Goal: Task Accomplishment & Management: Manage account settings

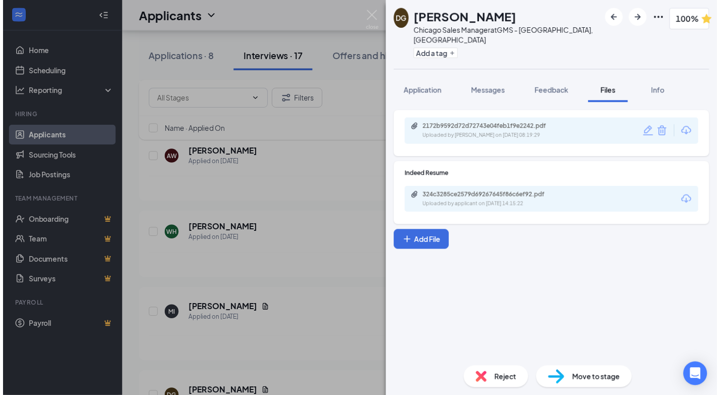
scroll to position [1113, 0]
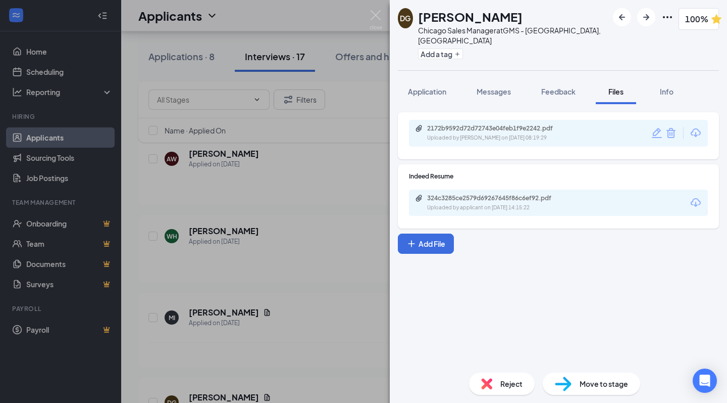
click at [379, 19] on img at bounding box center [376, 20] width 13 height 20
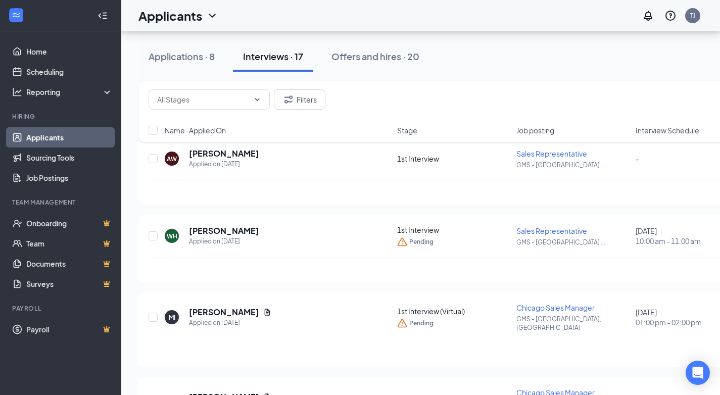
click at [67, 133] on link "Applicants" at bounding box center [69, 137] width 86 height 20
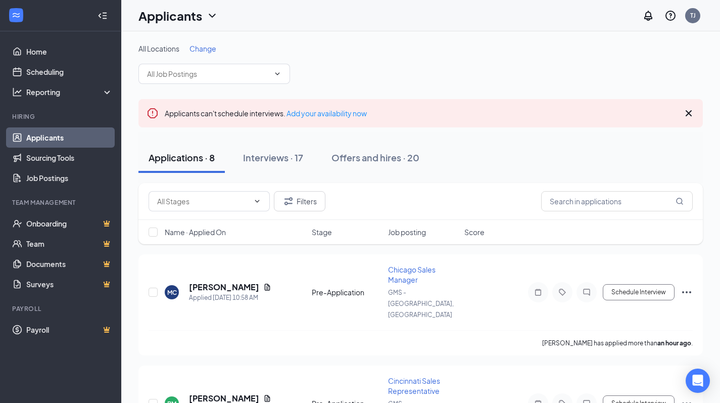
click at [204, 70] on input "text" at bounding box center [208, 73] width 122 height 11
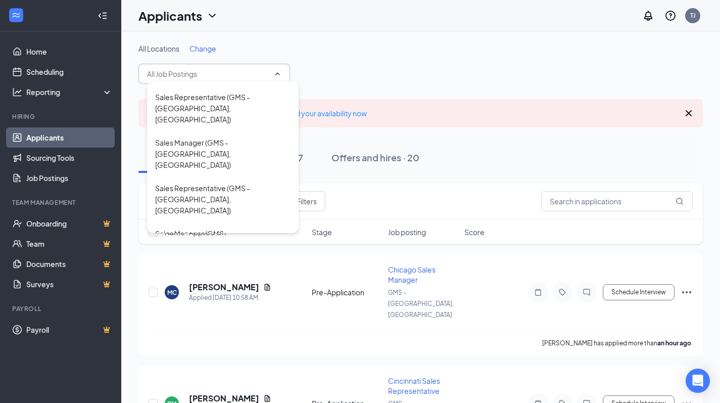
scroll to position [238, 0]
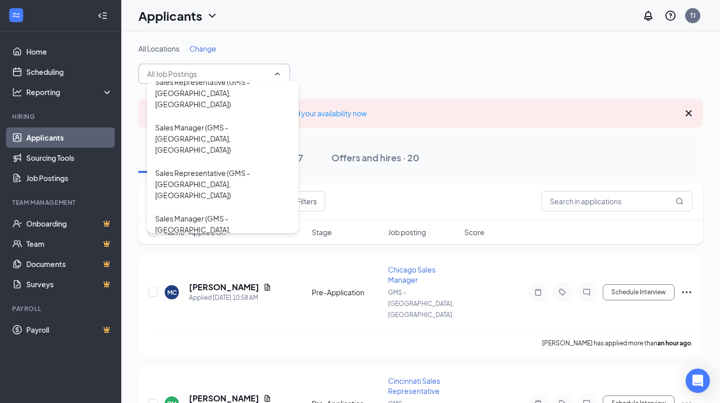
click at [208, 258] on div "Nashville Sales Representative (GMS - [GEOGRAPHIC_DATA], [GEOGRAPHIC_DATA])" at bounding box center [222, 274] width 135 height 33
type input "Nashville Sales Representative (GMS - [GEOGRAPHIC_DATA], [GEOGRAPHIC_DATA])"
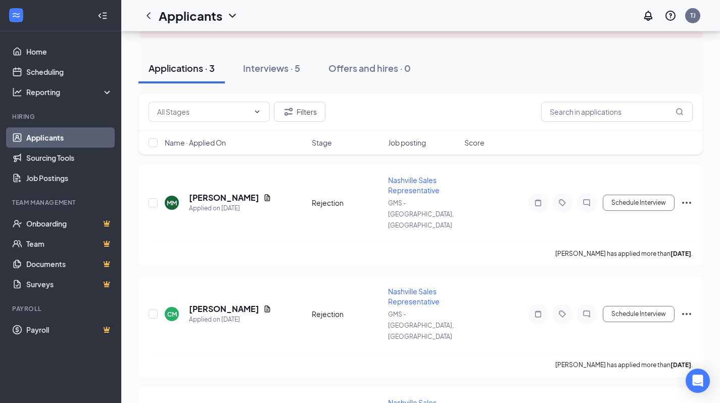
scroll to position [101, 0]
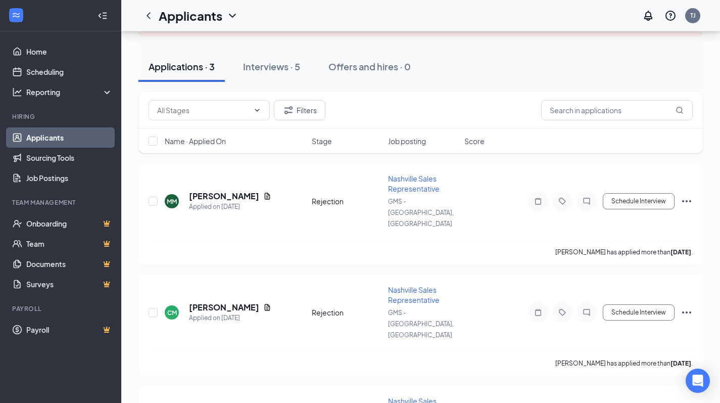
click at [270, 67] on div "Interviews · 5" at bounding box center [271, 66] width 57 height 13
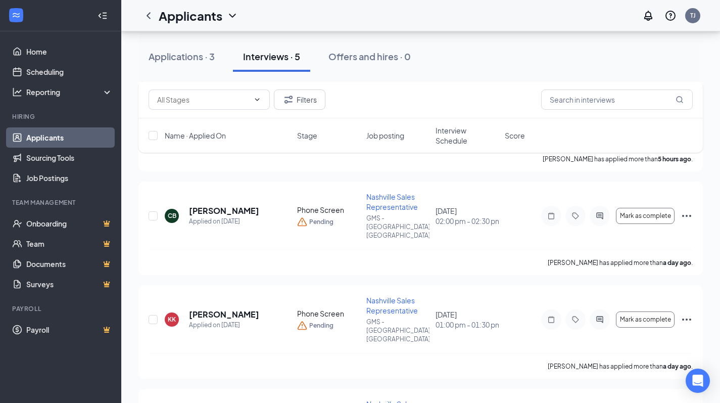
scroll to position [306, 0]
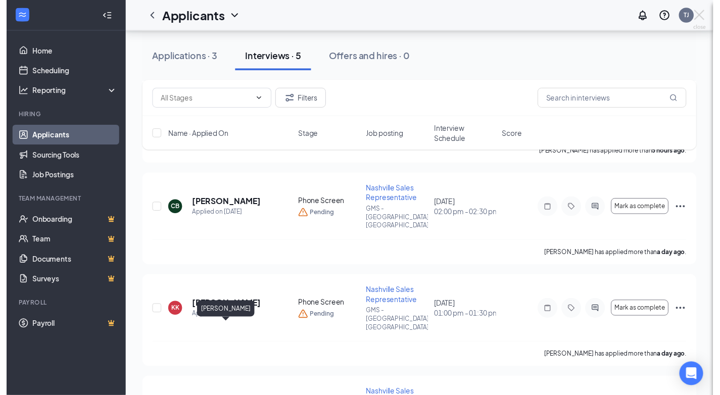
scroll to position [296, 0]
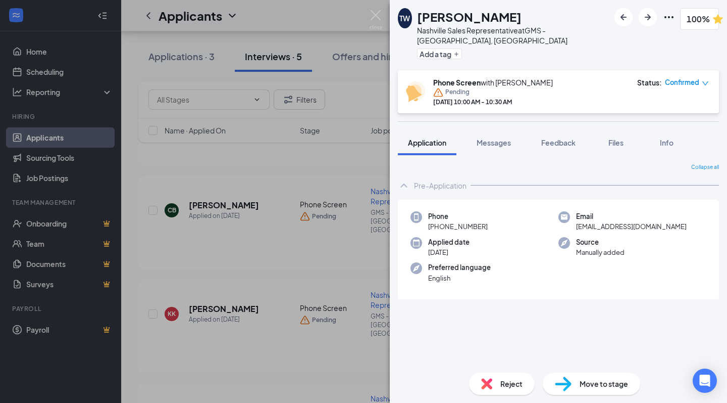
click at [600, 130] on button "Files" at bounding box center [616, 142] width 40 height 25
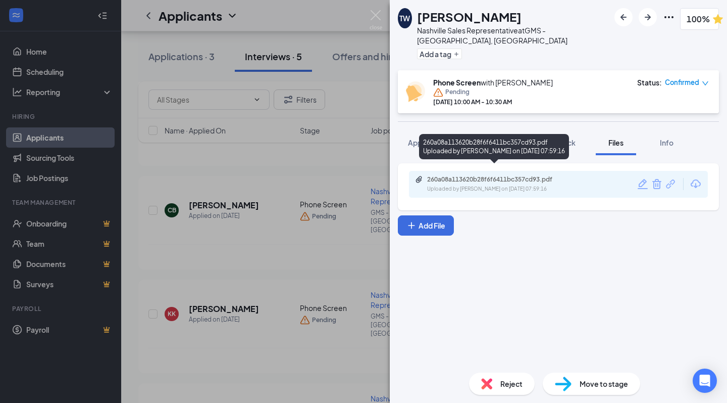
click at [481, 185] on div "Uploaded by [PERSON_NAME] on [DATE] 07:59:16" at bounding box center [503, 189] width 152 height 8
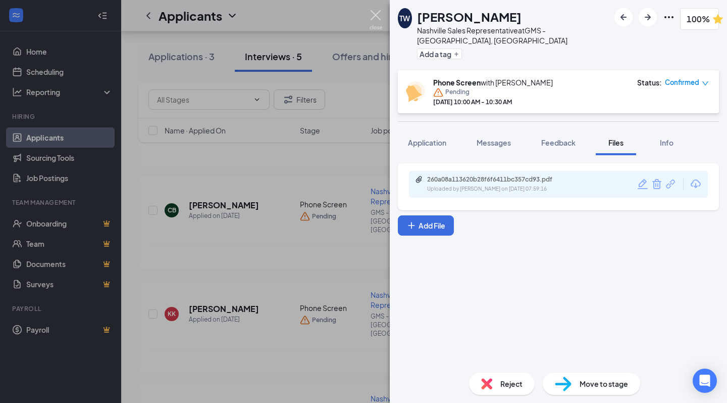
click at [377, 20] on img at bounding box center [376, 20] width 13 height 20
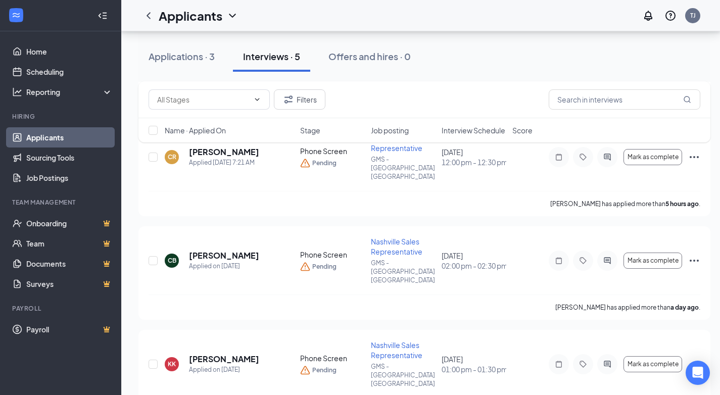
scroll to position [245, 0]
click at [234, 354] on h5 "[PERSON_NAME]" at bounding box center [224, 359] width 70 height 11
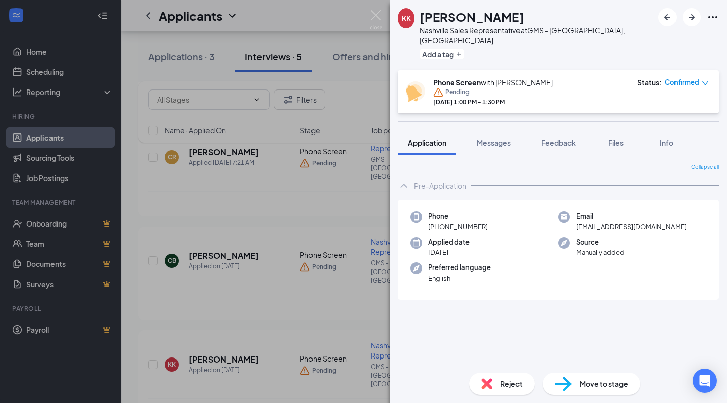
drag, startPoint x: 608, startPoint y: 135, endPoint x: 601, endPoint y: 128, distance: 9.7
click at [608, 137] on div "Files" at bounding box center [616, 142] width 20 height 10
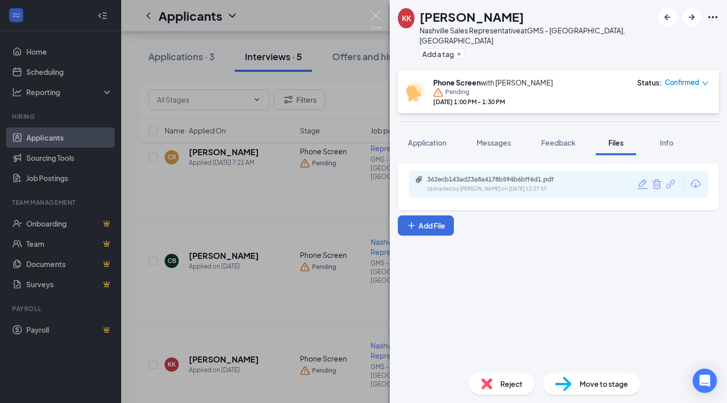
click at [486, 163] on div "362ecb143ad23a8a4178b594b6bff6d1.pdf Uploaded by [PERSON_NAME] on [DATE] 13:37:…" at bounding box center [494, 148] width 150 height 29
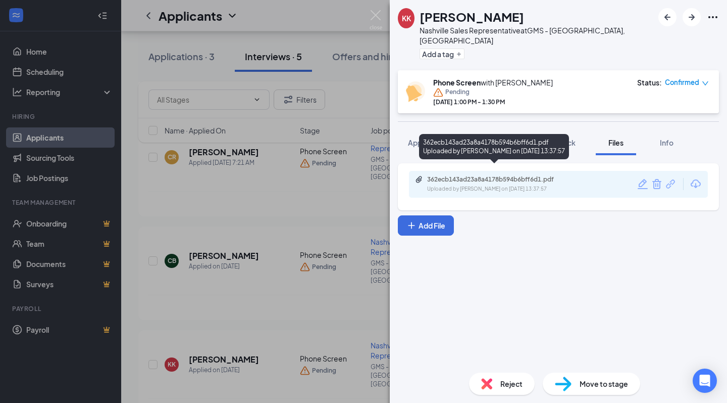
click at [486, 175] on div "362ecb143ad23a8a4178b594b6bff6d1.pdf" at bounding box center [497, 179] width 141 height 8
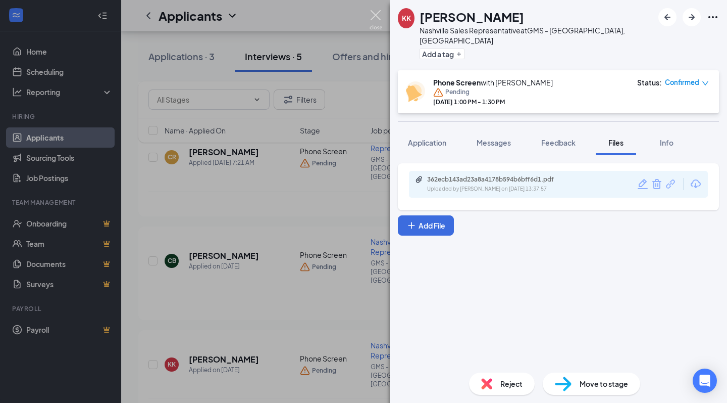
click at [372, 22] on img at bounding box center [376, 20] width 13 height 20
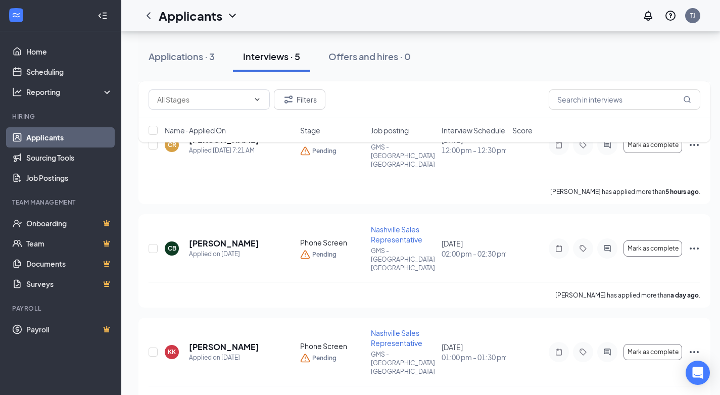
scroll to position [303, 0]
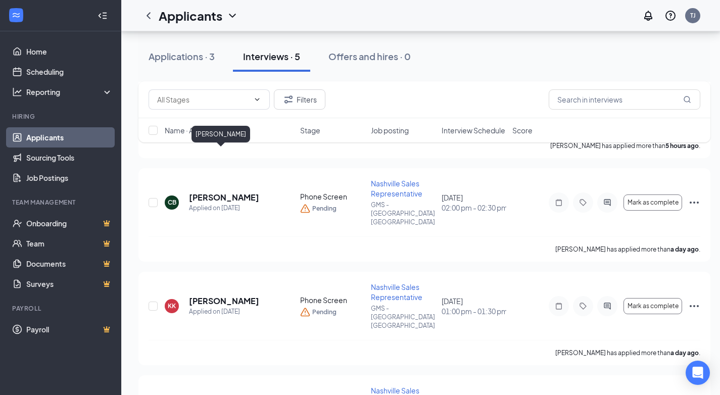
click at [209, 192] on h5 "[PERSON_NAME]" at bounding box center [224, 197] width 70 height 11
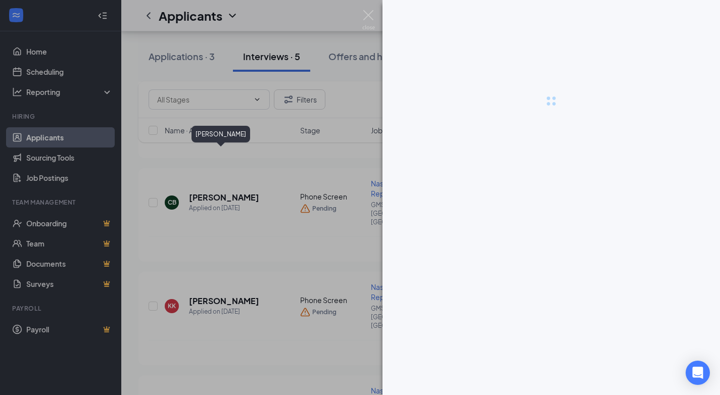
scroll to position [296, 0]
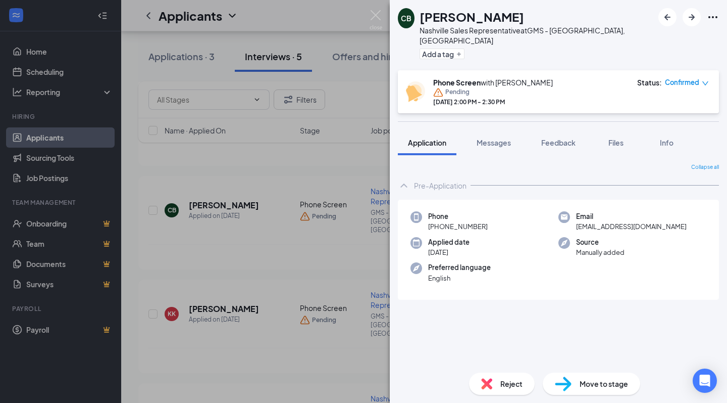
click at [613, 138] on span "Files" at bounding box center [616, 142] width 15 height 9
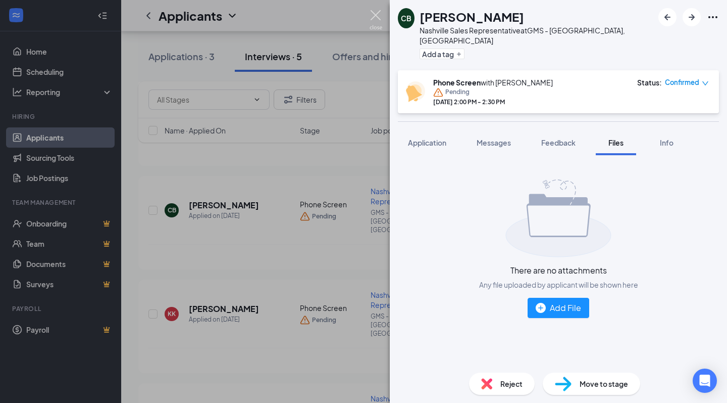
click at [374, 19] on img at bounding box center [376, 20] width 13 height 20
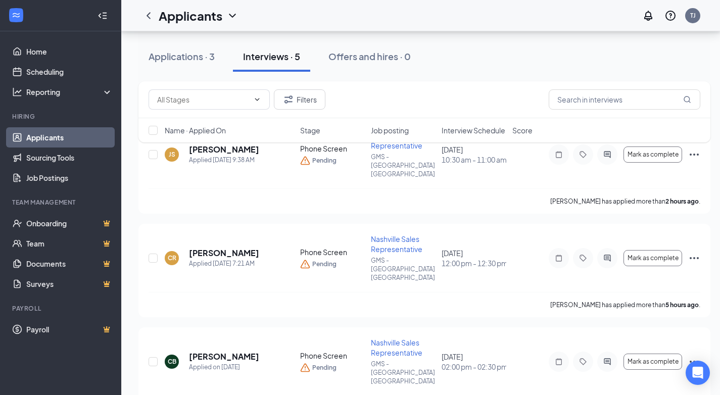
scroll to position [144, 0]
click at [228, 248] on h5 "[PERSON_NAME]" at bounding box center [224, 253] width 70 height 11
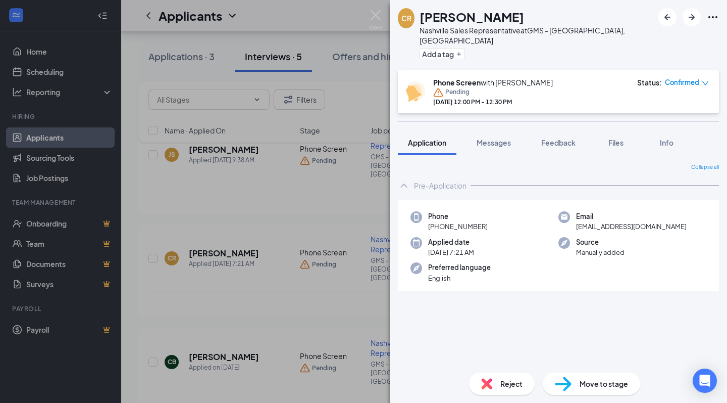
click at [613, 130] on button "Files" at bounding box center [616, 142] width 40 height 25
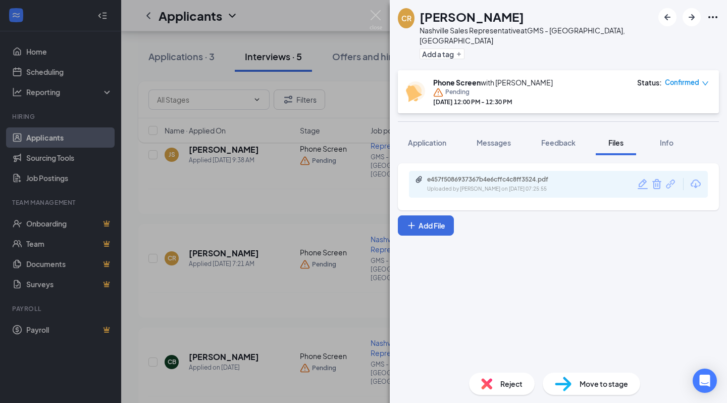
click at [470, 185] on div "Uploaded by [PERSON_NAME] on [DATE] 07:25:55" at bounding box center [503, 189] width 152 height 8
click at [370, 16] on div "CR [PERSON_NAME] Nashville Sales Representative at GMS - [GEOGRAPHIC_DATA], [GE…" at bounding box center [363, 201] width 727 height 403
click at [370, 19] on img at bounding box center [376, 20] width 13 height 20
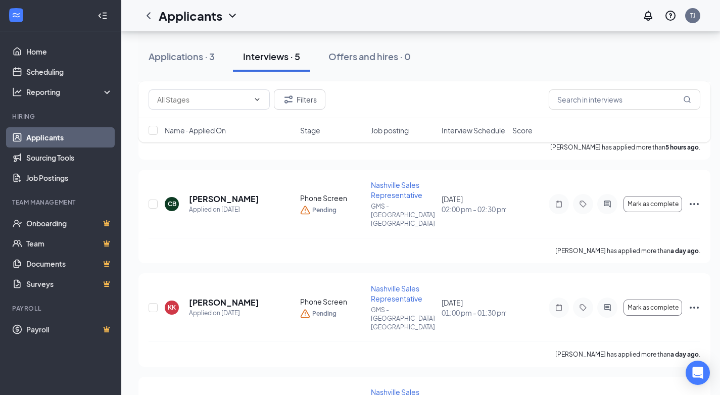
scroll to position [303, 0]
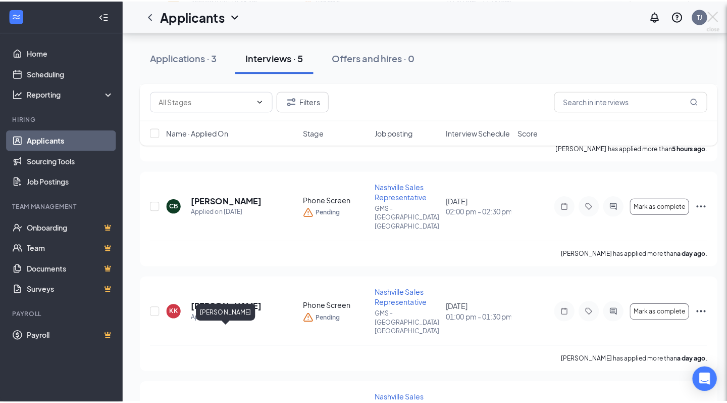
scroll to position [296, 0]
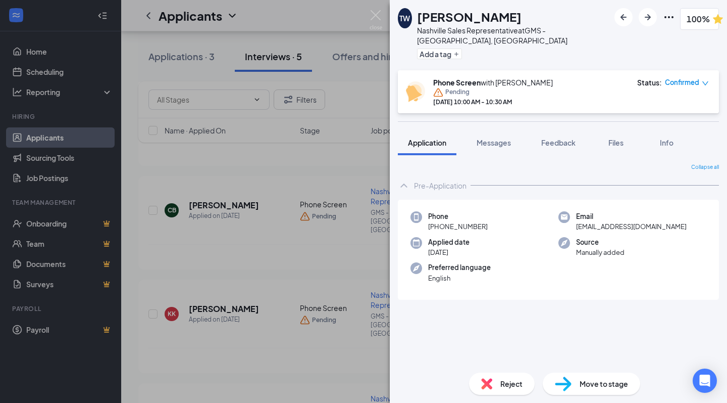
click at [623, 138] on span "Files" at bounding box center [616, 142] width 15 height 9
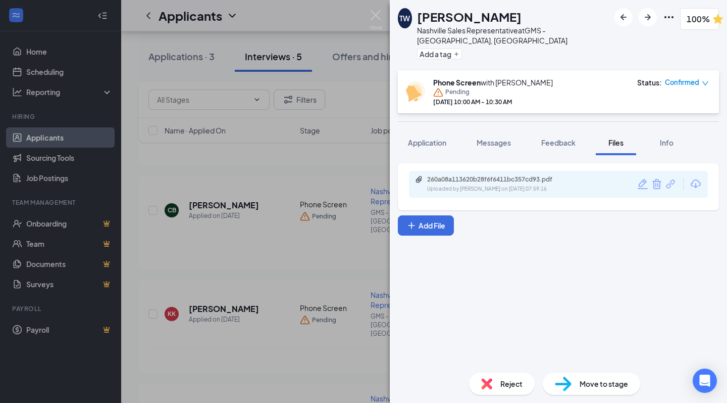
click at [520, 175] on div "260a08a113620b28f6f6411bc357cd93.pdf" at bounding box center [497, 179] width 141 height 8
click at [425, 138] on span "Application" at bounding box center [427, 142] width 38 height 9
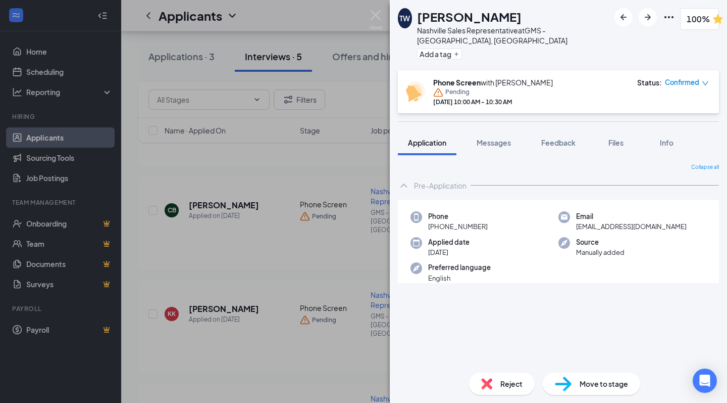
click at [571, 130] on button "Feedback" at bounding box center [558, 142] width 55 height 25
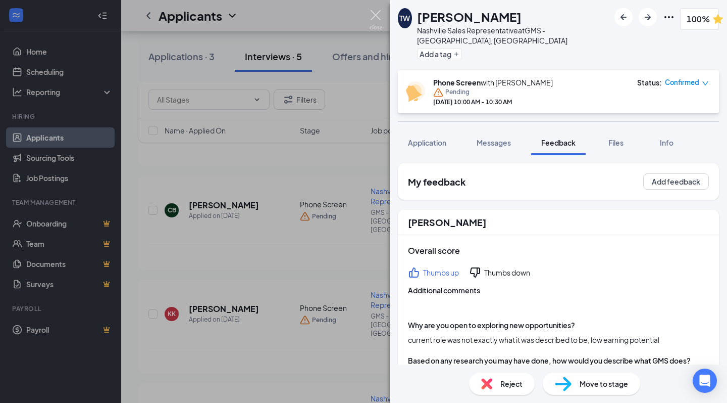
click at [373, 18] on img at bounding box center [376, 20] width 13 height 20
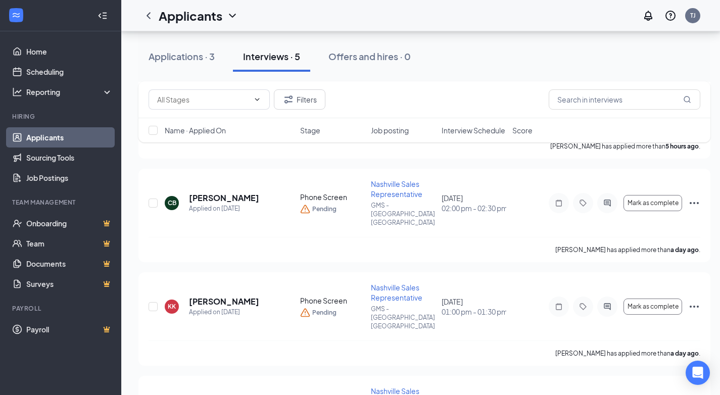
scroll to position [303, 0]
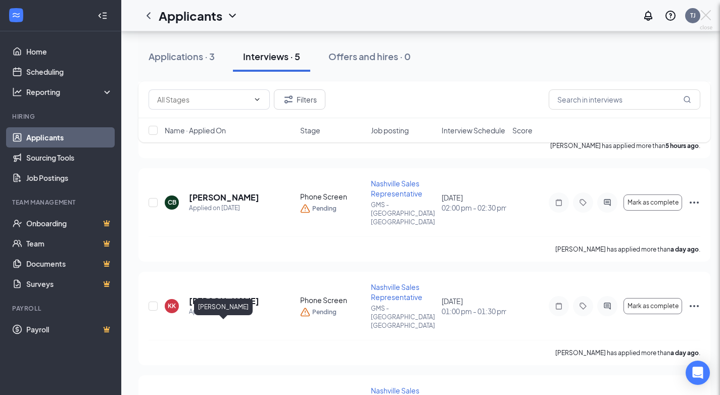
scroll to position [296, 0]
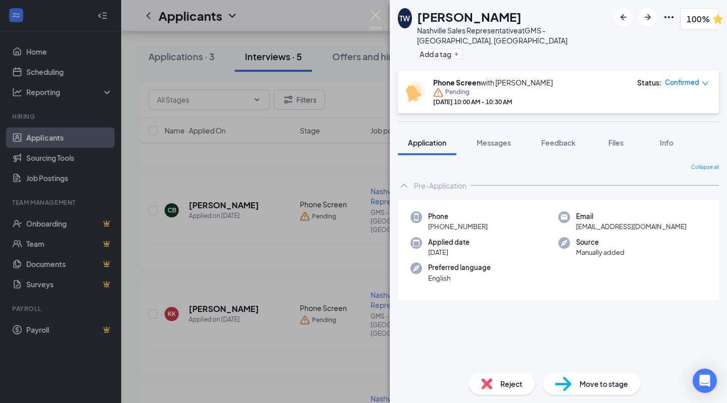
click at [618, 138] on span "Files" at bounding box center [616, 142] width 15 height 9
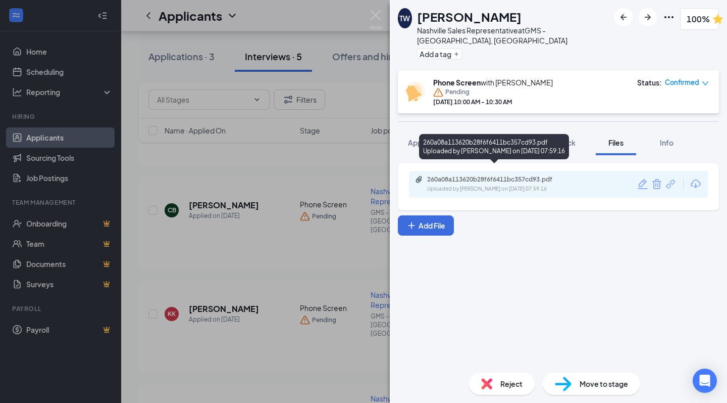
click at [477, 175] on div "260a08a113620b28f6f6411bc357cd93.pdf" at bounding box center [497, 179] width 141 height 8
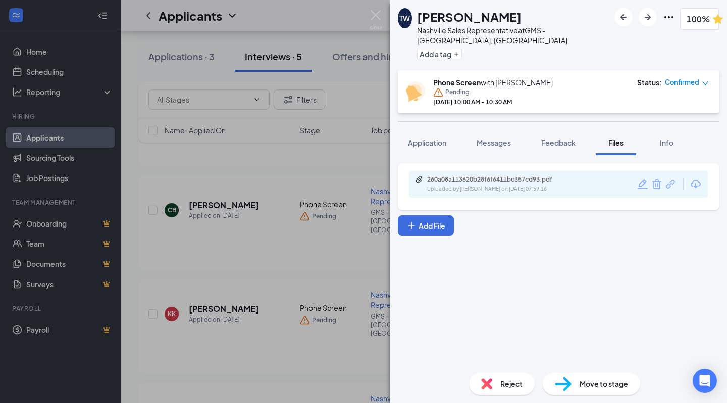
click at [369, 19] on div "TW [PERSON_NAME] Nashville Sales Representative at GMS - [GEOGRAPHIC_DATA], [GE…" at bounding box center [363, 201] width 727 height 403
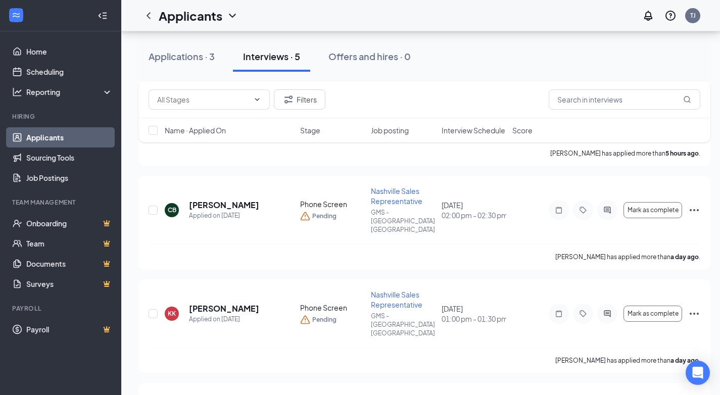
click at [373, 18] on div "Applicants TJ" at bounding box center [420, 15] width 599 height 31
